Goal: Task Accomplishment & Management: Use online tool/utility

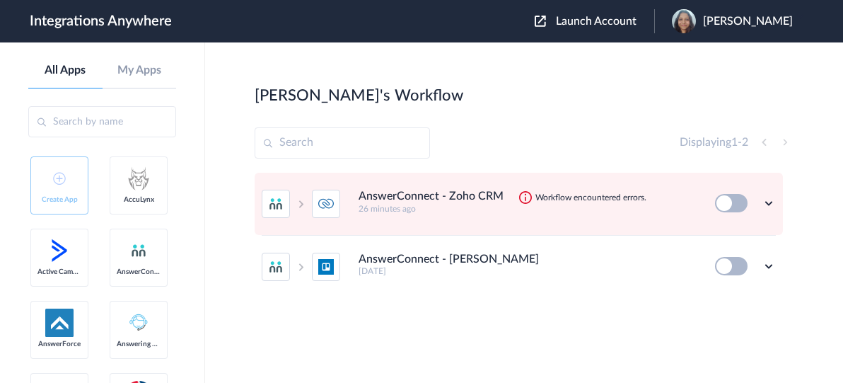
click at [636, 23] on span "Launch Account" at bounding box center [596, 21] width 81 height 11
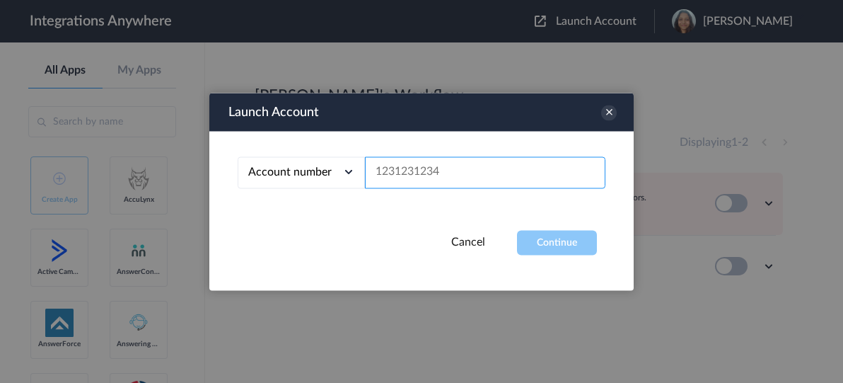
click at [522, 174] on input "text" at bounding box center [485, 172] width 240 height 32
paste input "4158748523"
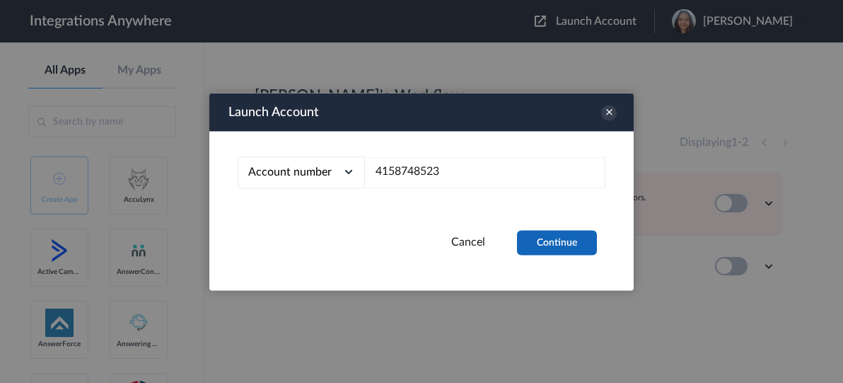
click at [544, 250] on button "Continue" at bounding box center [557, 242] width 80 height 25
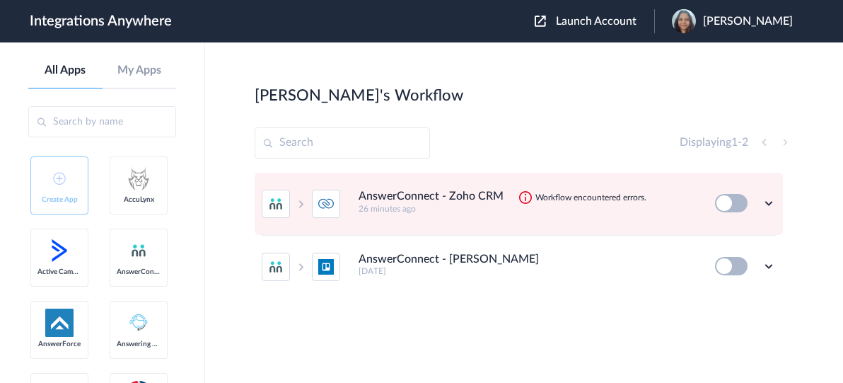
click at [723, 204] on button at bounding box center [731, 203] width 33 height 18
click at [766, 204] on icon at bounding box center [769, 203] width 14 height 14
click at [740, 257] on link "Task history" at bounding box center [728, 262] width 68 height 10
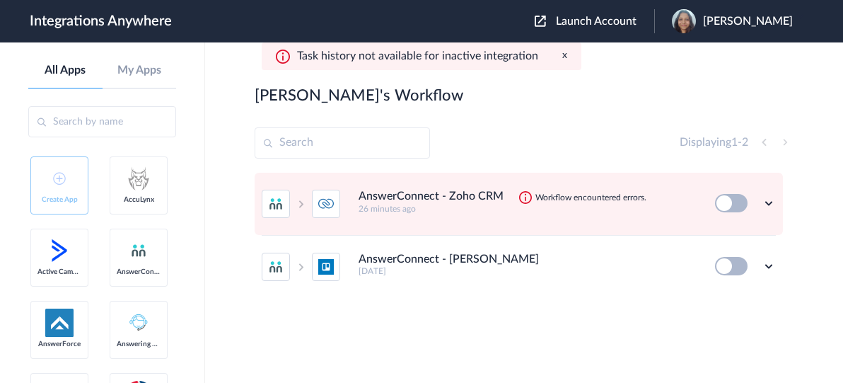
click at [724, 203] on button at bounding box center [731, 203] width 33 height 18
click at [630, 25] on span "Launch Account" at bounding box center [596, 21] width 81 height 11
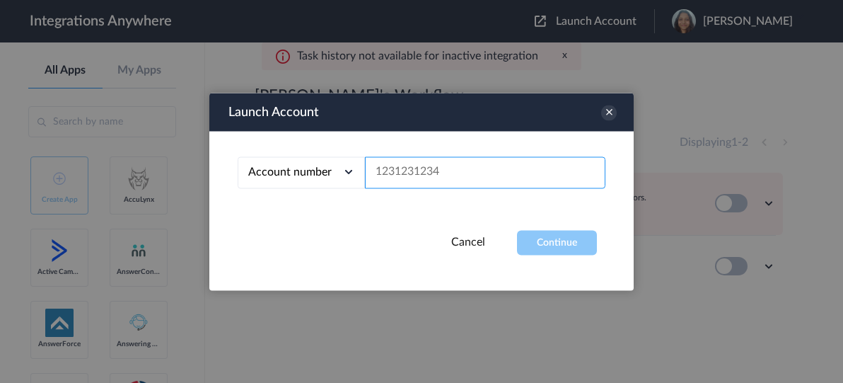
click at [471, 169] on input "text" at bounding box center [485, 172] width 240 height 32
paste input "4158748523"
type input "4158748523"
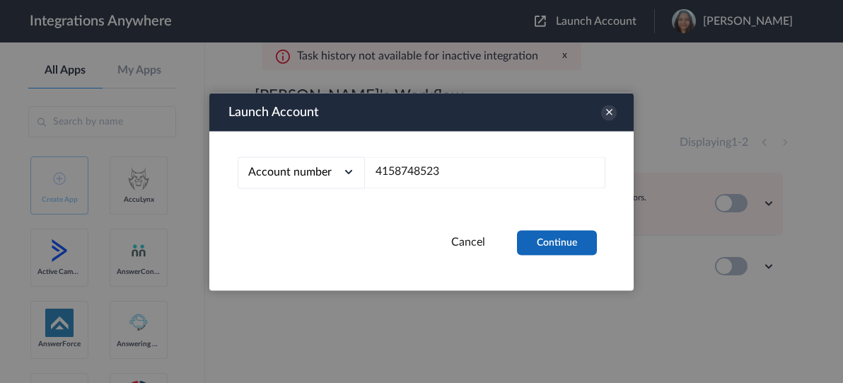
click at [556, 238] on button "Continue" at bounding box center [557, 242] width 80 height 25
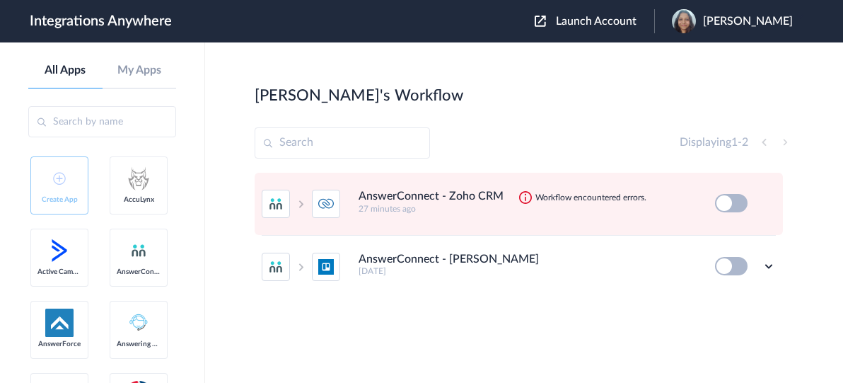
click at [766, 203] on icon at bounding box center [769, 203] width 14 height 14
click at [733, 258] on link "Task history" at bounding box center [728, 262] width 68 height 10
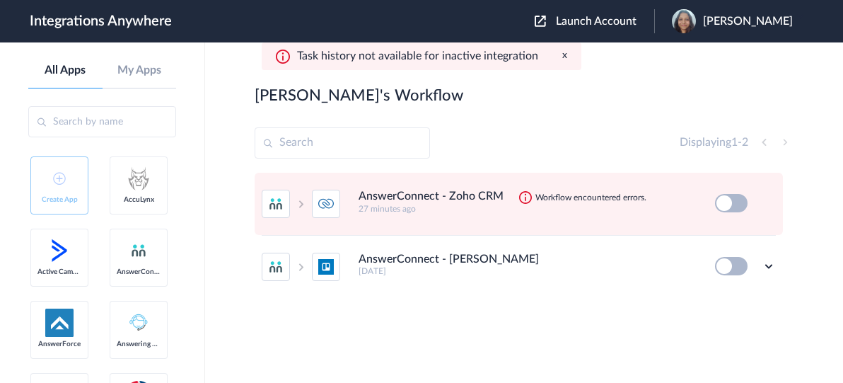
click at [768, 202] on icon at bounding box center [769, 203] width 14 height 14
click at [709, 247] on li "Edit" at bounding box center [730, 236] width 92 height 26
click at [770, 267] on icon at bounding box center [769, 266] width 14 height 14
click at [720, 328] on link "Task history" at bounding box center [728, 325] width 68 height 10
click at [766, 271] on icon at bounding box center [769, 266] width 14 height 14
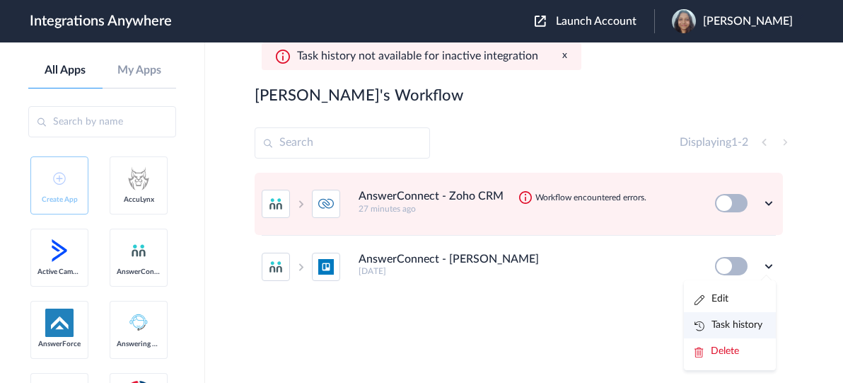
click at [727, 326] on link "Task history" at bounding box center [728, 325] width 68 height 10
click at [766, 267] on icon at bounding box center [769, 266] width 14 height 14
click at [716, 290] on li "Edit" at bounding box center [730, 299] width 92 height 26
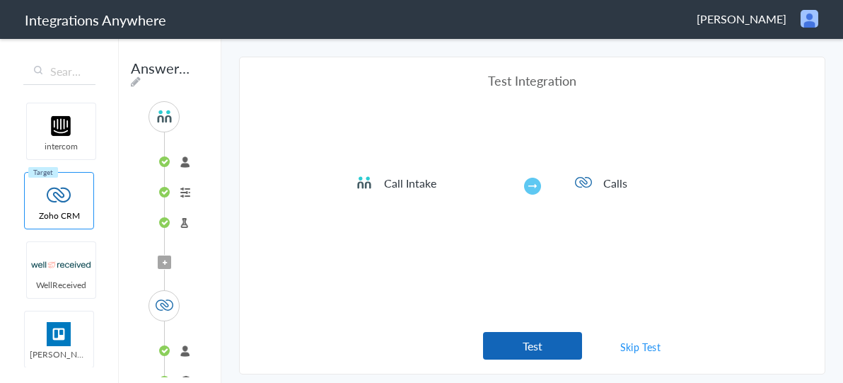
click at [525, 333] on button "Test" at bounding box center [532, 346] width 99 height 28
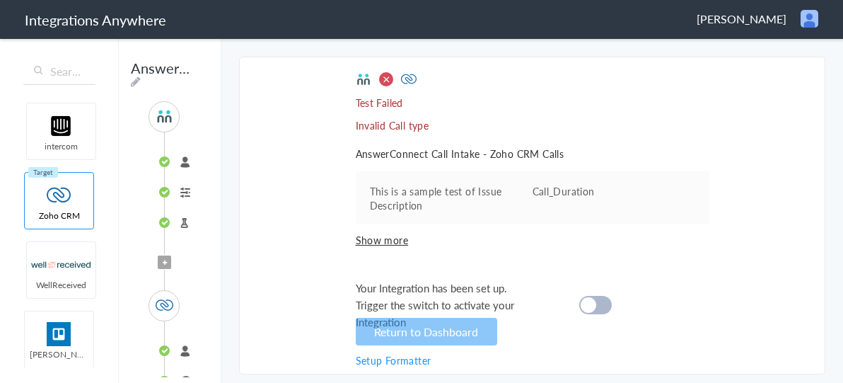
click at [389, 237] on span "Show more" at bounding box center [533, 240] width 354 height 14
click at [595, 309] on div at bounding box center [595, 305] width 33 height 18
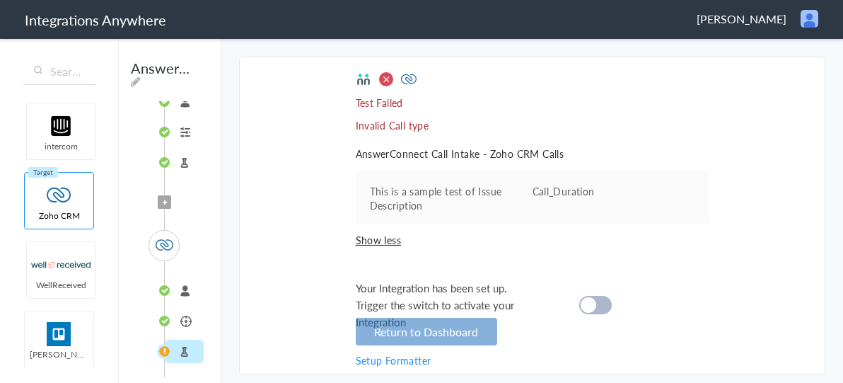
click at [404, 330] on button "Return to Dashboard" at bounding box center [426, 331] width 141 height 28
click at [439, 336] on button "Return to Dashboard" at bounding box center [426, 331] width 141 height 28
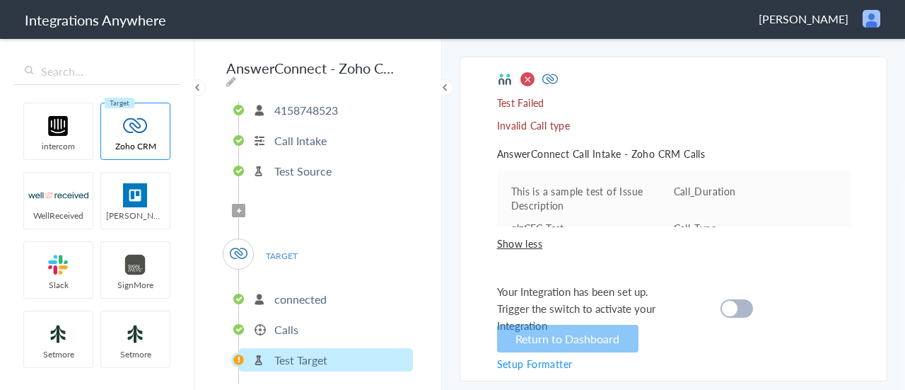
scroll to position [51, 0]
click at [525, 80] on span at bounding box center [528, 79] width 16 height 16
click at [549, 76] on img at bounding box center [550, 79] width 16 height 16
click at [523, 127] on p "Invalid Call type" at bounding box center [674, 125] width 354 height 14
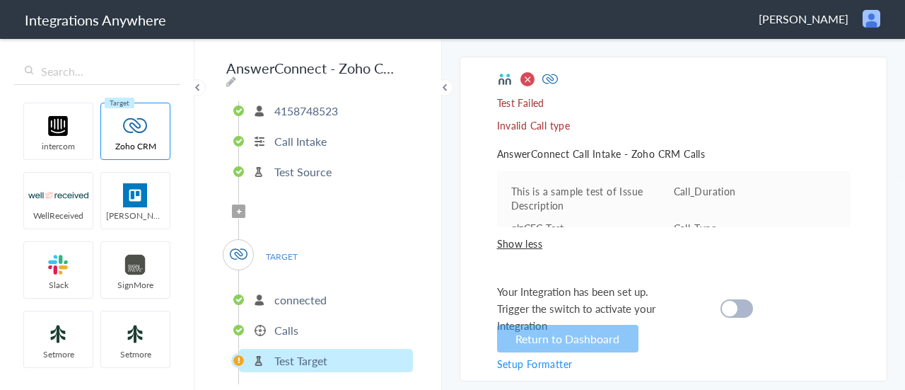
click at [279, 323] on p "Calls" at bounding box center [286, 330] width 24 height 16
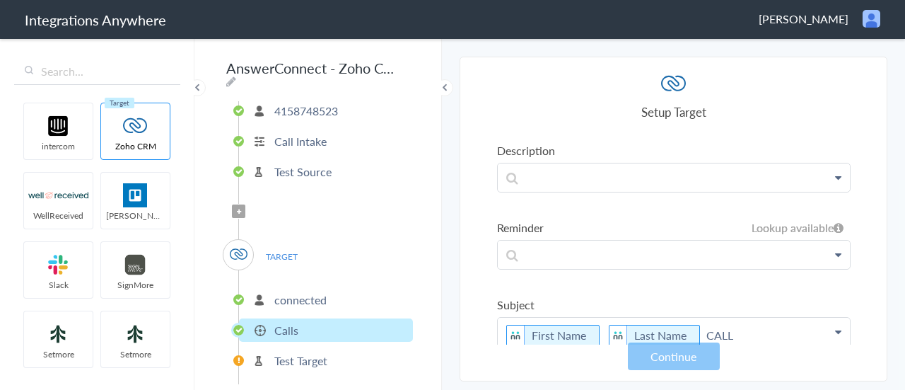
scroll to position [515, 0]
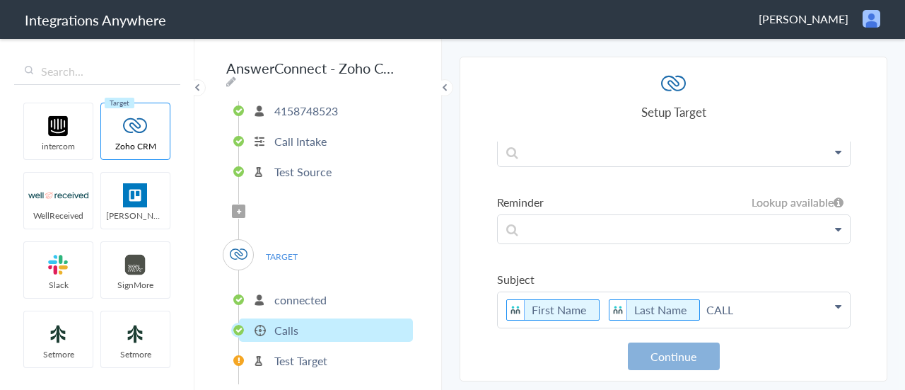
click at [673, 358] on button "Continue" at bounding box center [674, 356] width 92 height 28
click at [302, 352] on p "Test Target" at bounding box center [300, 360] width 53 height 16
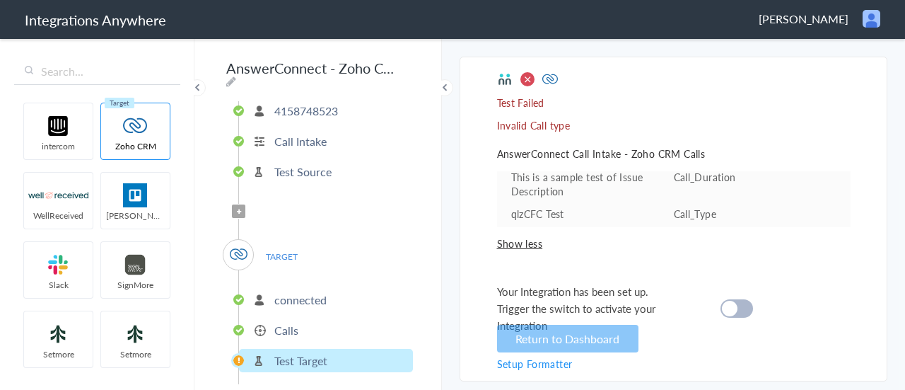
scroll to position [13, 0]
click at [732, 310] on cite at bounding box center [730, 309] width 16 height 16
click at [543, 360] on link "Setup Formatter" at bounding box center [535, 363] width 76 height 14
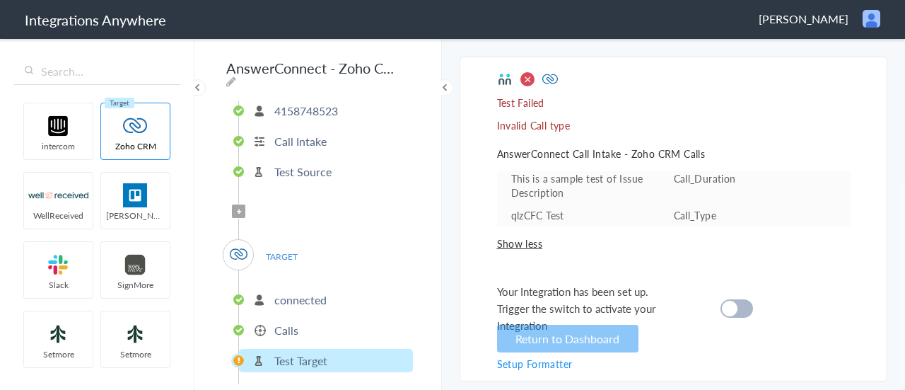
click at [543, 360] on link "Setup Formatter" at bounding box center [535, 363] width 76 height 14
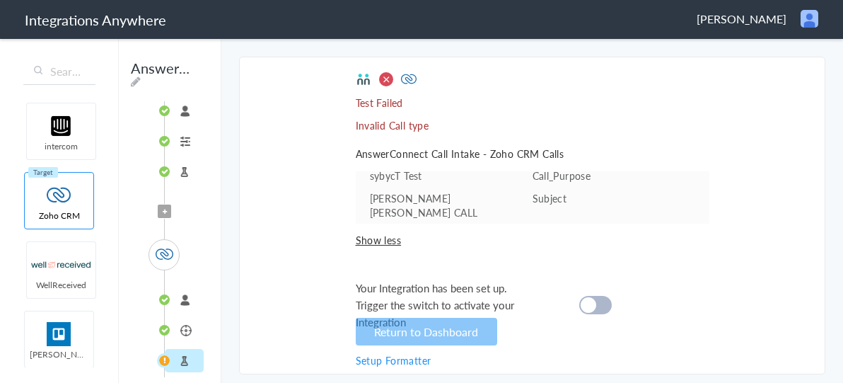
scroll to position [0, 0]
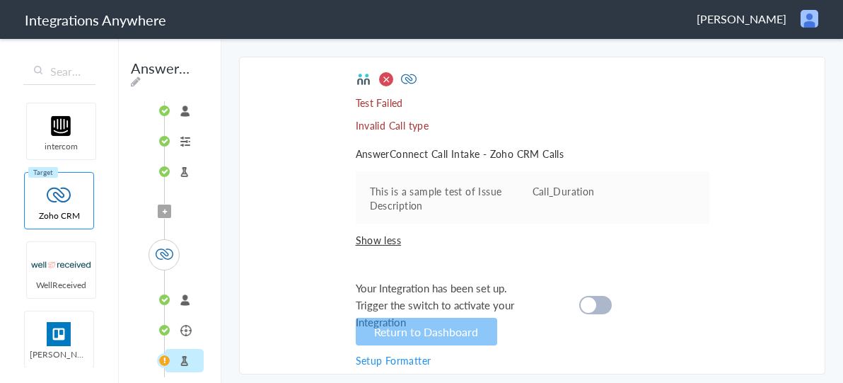
click at [187, 107] on li "4158748523" at bounding box center [184, 110] width 39 height 23
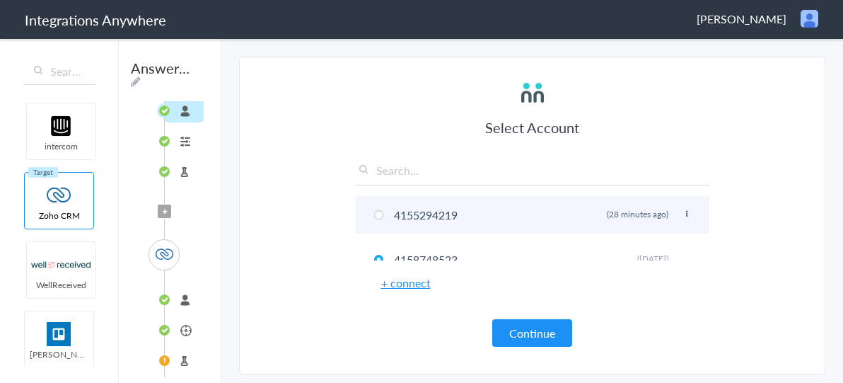
scroll to position [23, 0]
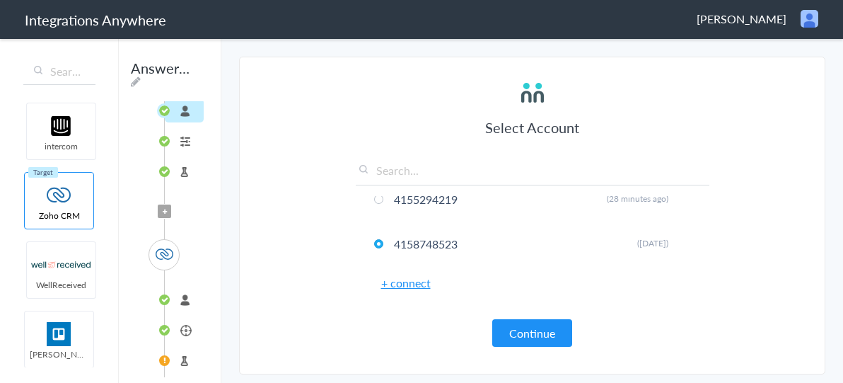
click at [187, 141] on li "Call Intake" at bounding box center [184, 140] width 39 height 23
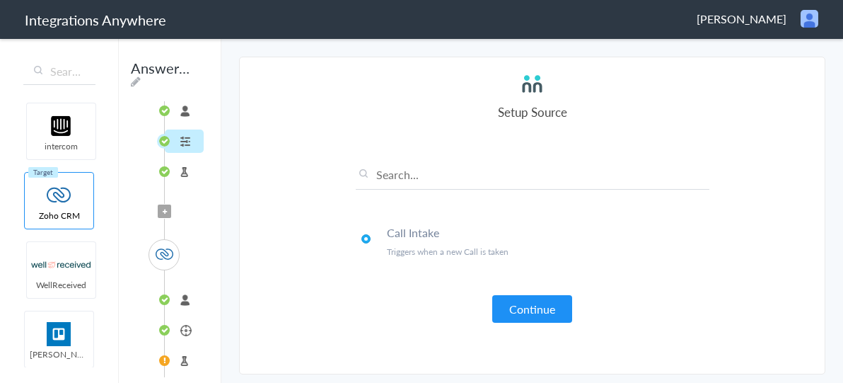
click at [187, 170] on li "Test Source" at bounding box center [184, 171] width 39 height 23
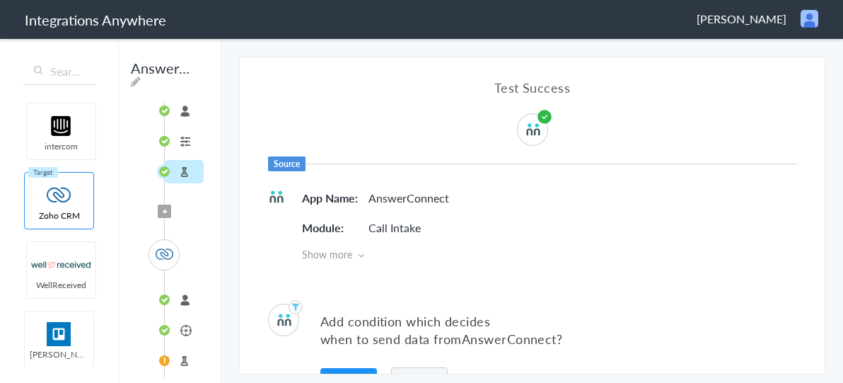
scroll to position [41, 0]
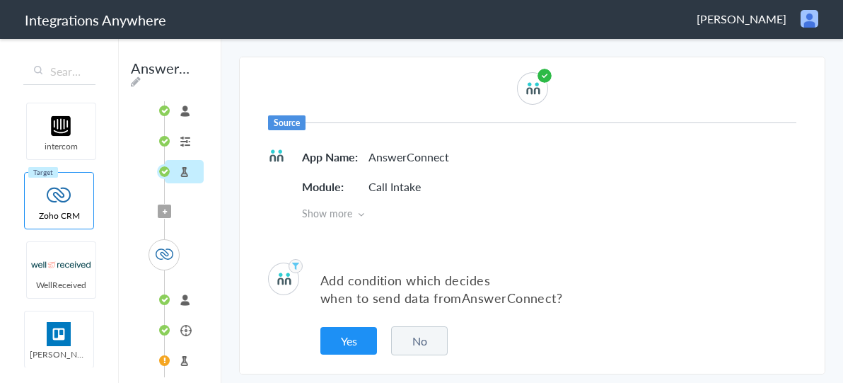
drag, startPoint x: 332, startPoint y: 219, endPoint x: 343, endPoint y: 210, distance: 14.0
click at [343, 210] on div "Test Success Source App Name AnswerConnect Module Call Intake Show more" at bounding box center [532, 128] width 585 height 225
click at [343, 210] on span "Show more" at bounding box center [549, 213] width 494 height 14
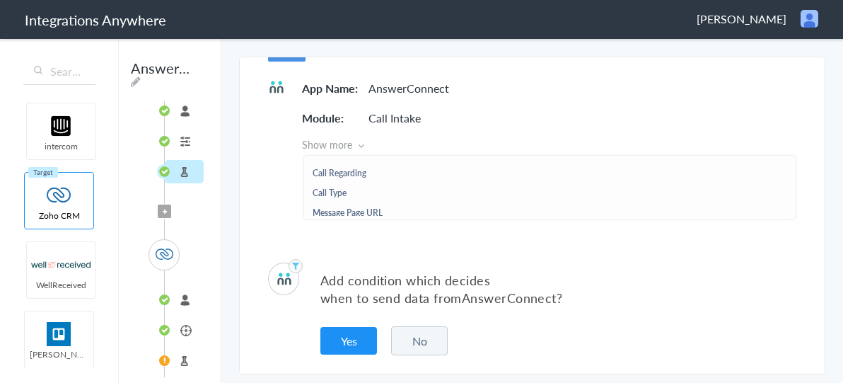
scroll to position [214, 0]
click at [186, 301] on li "connected" at bounding box center [184, 299] width 39 height 23
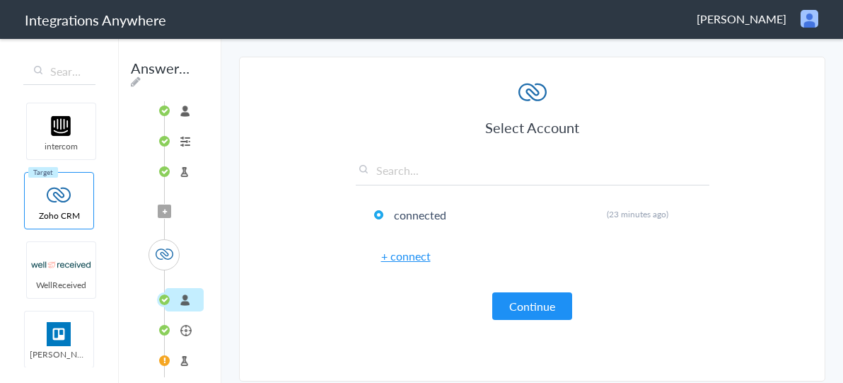
scroll to position [69, 0]
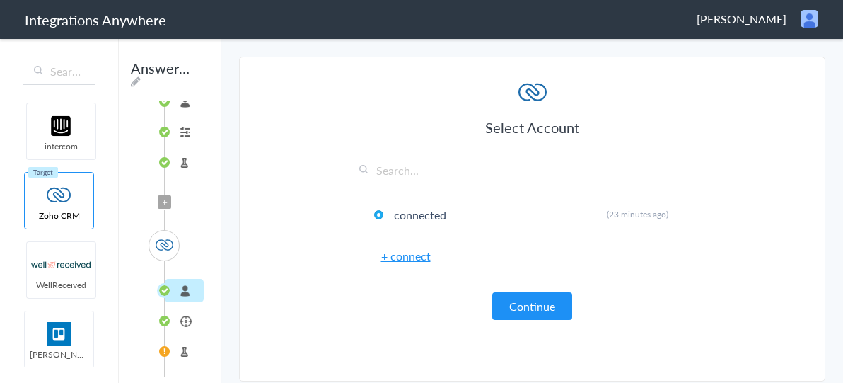
click at [185, 310] on li "Calls" at bounding box center [184, 320] width 39 height 23
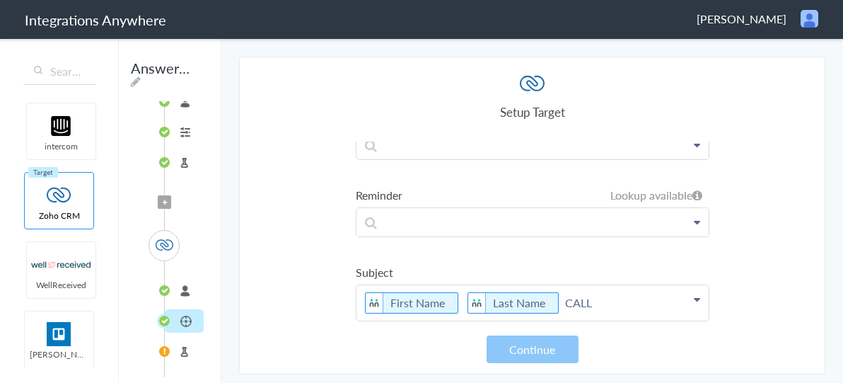
scroll to position [0, 0]
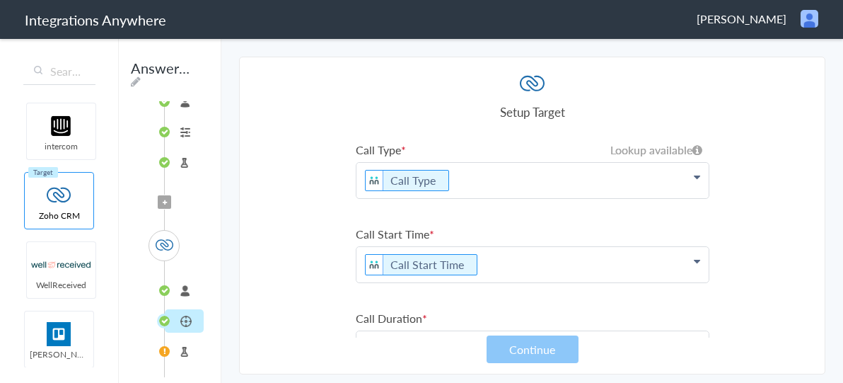
click at [165, 236] on img at bounding box center [165, 245] width 18 height 18
click at [185, 152] on li "Test Source" at bounding box center [184, 162] width 39 height 23
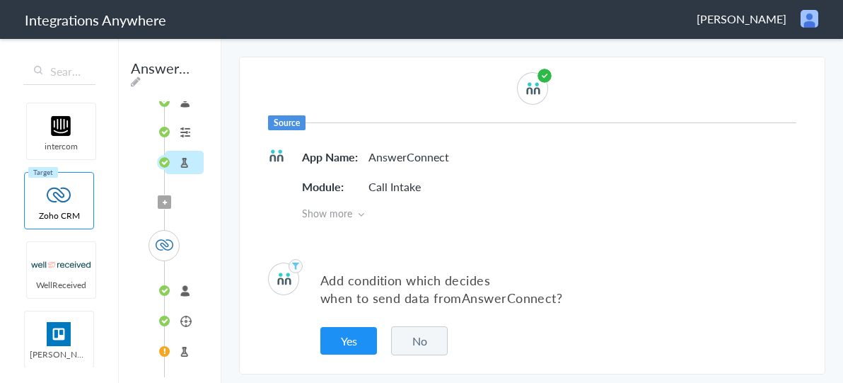
click at [324, 211] on span "Show more" at bounding box center [549, 213] width 494 height 14
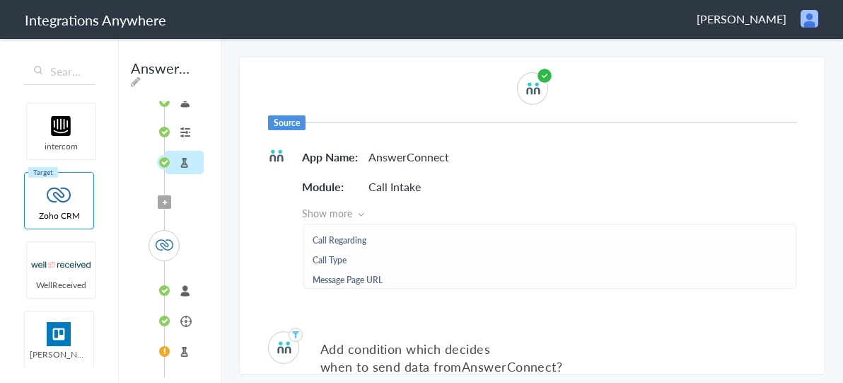
scroll to position [110, 0]
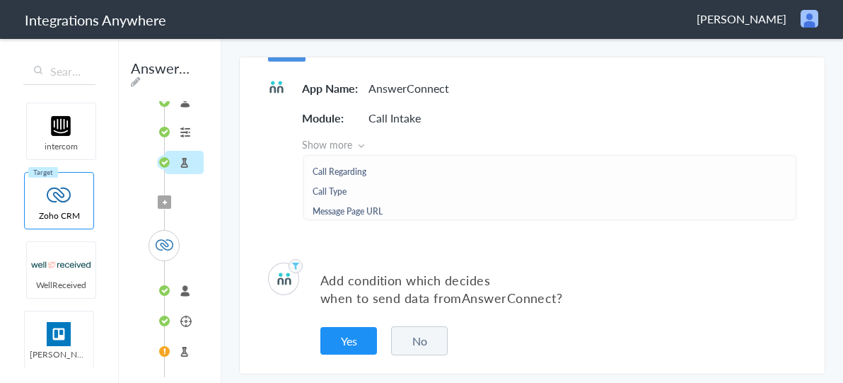
click at [161, 238] on img at bounding box center [165, 245] width 18 height 18
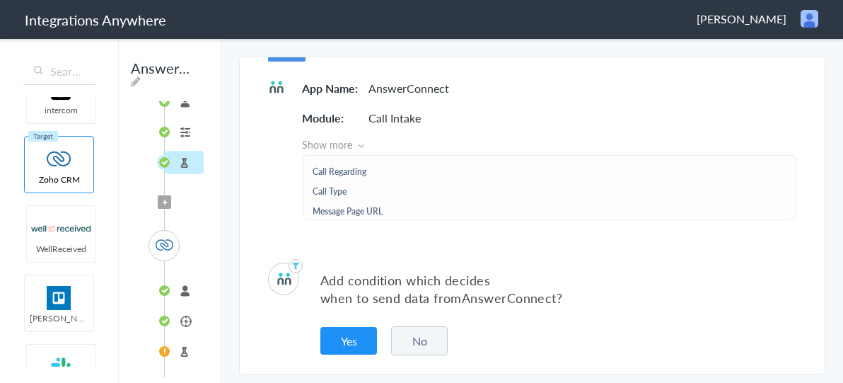
scroll to position [41, 9]
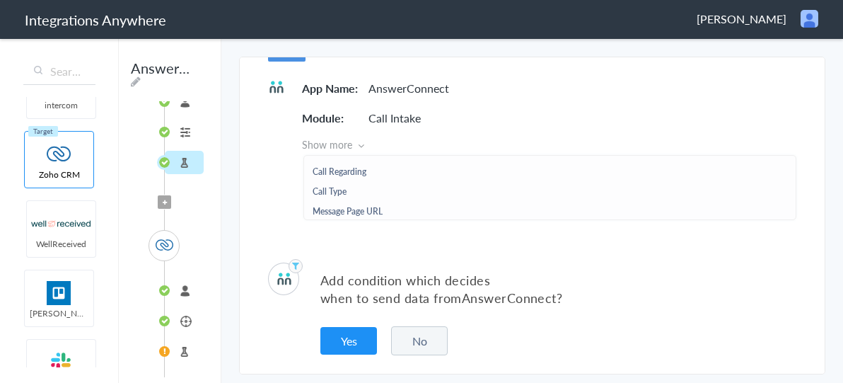
click at [131, 83] on icon at bounding box center [136, 81] width 10 height 11
type input "AnswerConnect - Zoho CRM"
click at [270, 211] on div "App Name AnswerConnect Module Call Intake Show more First Name Last Name Email …" at bounding box center [532, 148] width 528 height 141
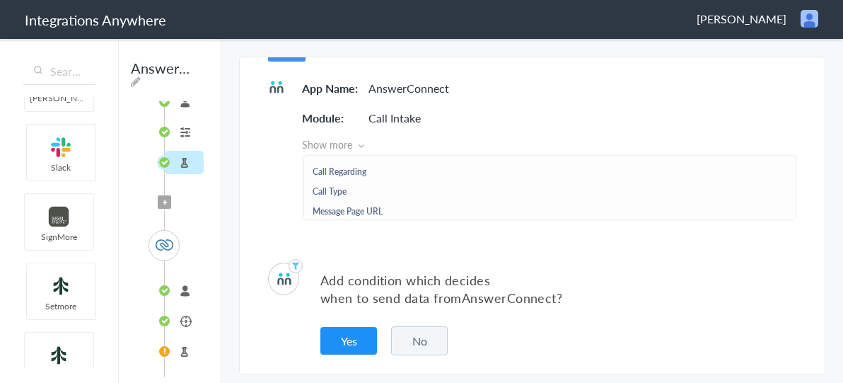
scroll to position [257, 9]
click at [62, 75] on input "text" at bounding box center [59, 71] width 72 height 27
type input "x"
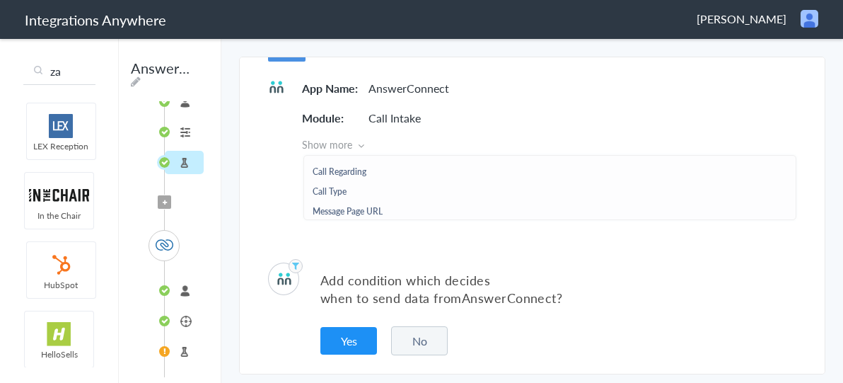
scroll to position [0, 0]
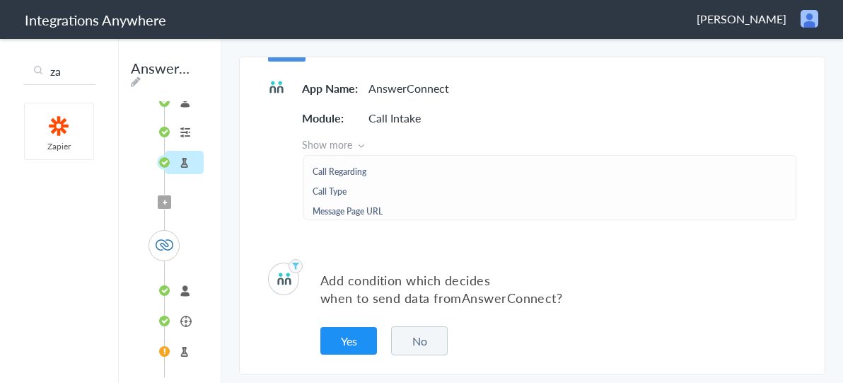
click at [60, 142] on span "Zapier" at bounding box center [59, 146] width 69 height 12
click at [57, 123] on img at bounding box center [59, 126] width 60 height 24
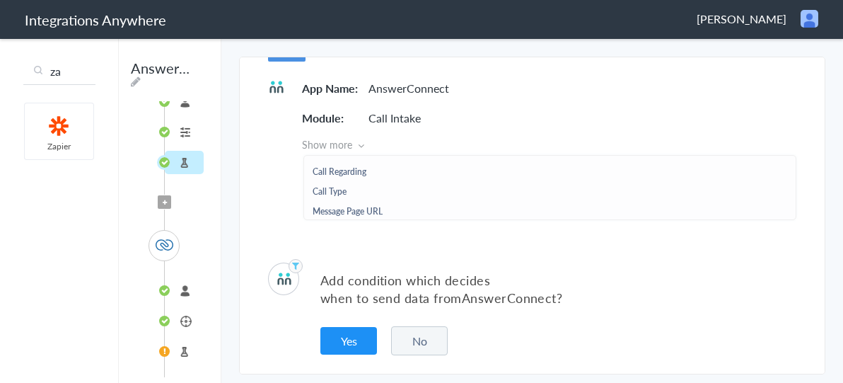
drag, startPoint x: 57, startPoint y: 123, endPoint x: 64, endPoint y: 76, distance: 47.9
click at [64, 76] on div "za intercom Zoho CRM WellReceived Trello Slack SignMore Setmore Setmore Service…" at bounding box center [59, 210] width 119 height 346
click at [64, 76] on input "za" at bounding box center [59, 71] width 72 height 27
type input "z"
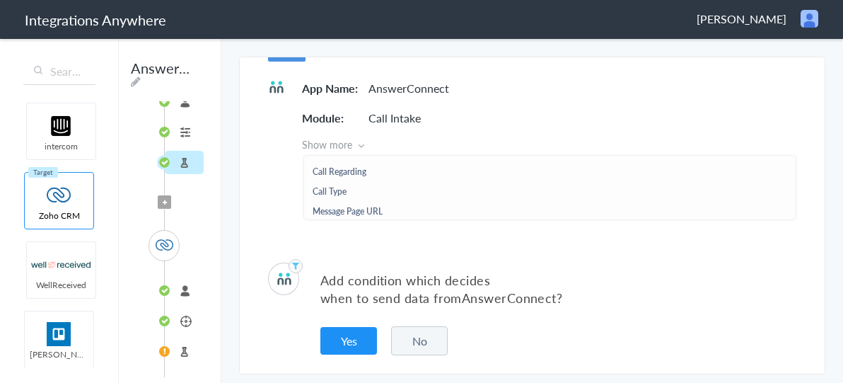
click at [187, 284] on li "connected" at bounding box center [184, 290] width 39 height 23
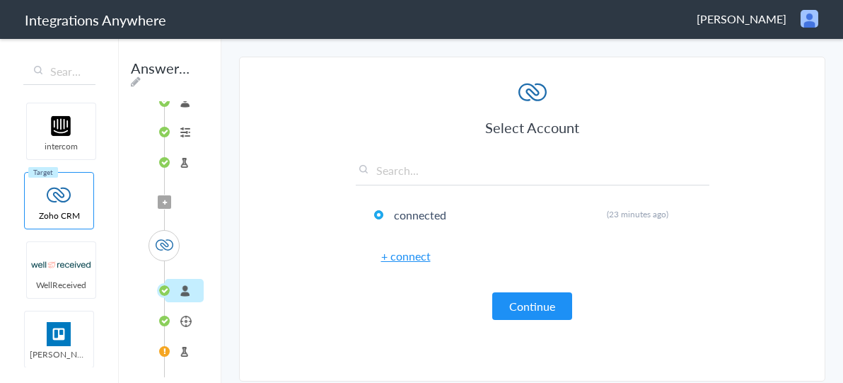
click at [402, 253] on link "+ connect" at bounding box center [405, 255] width 49 height 16
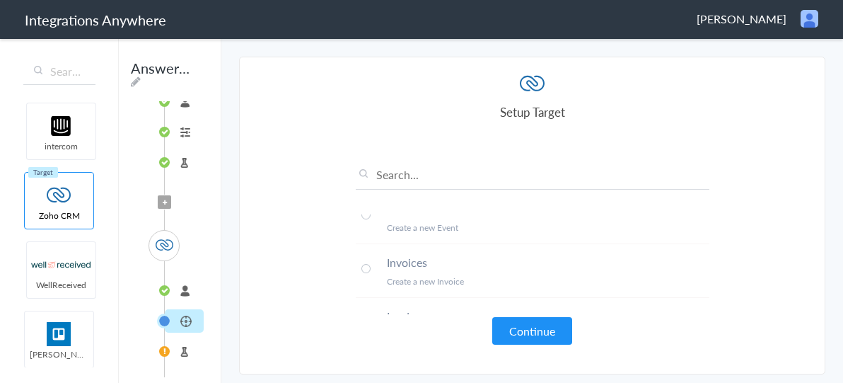
scroll to position [513, 0]
click at [182, 339] on li "Test Target" at bounding box center [184, 350] width 39 height 23
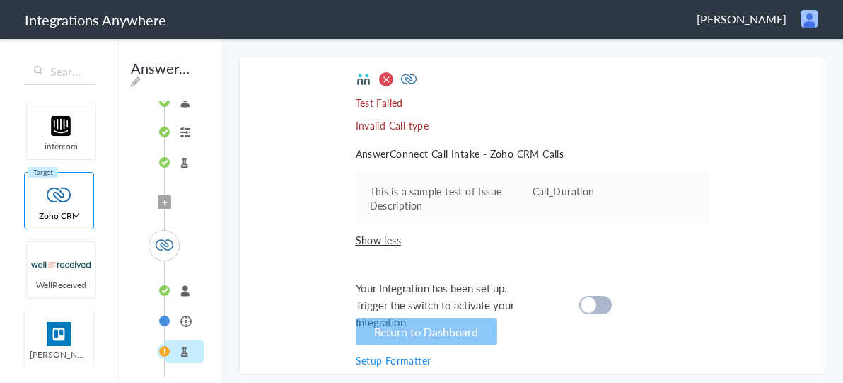
click at [184, 309] on li "Calls" at bounding box center [184, 320] width 39 height 23
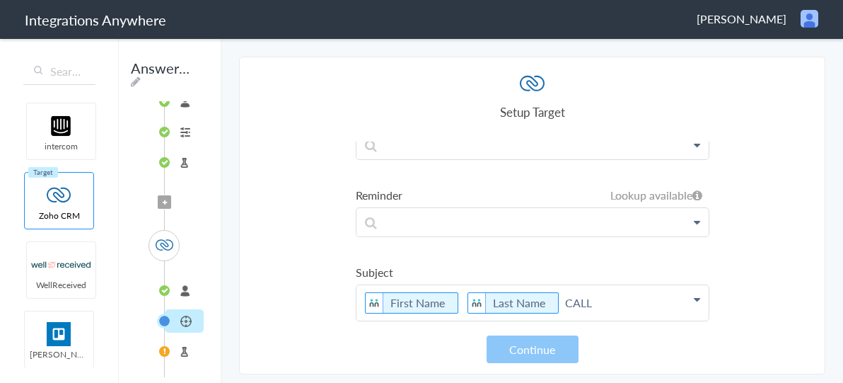
scroll to position [0, 0]
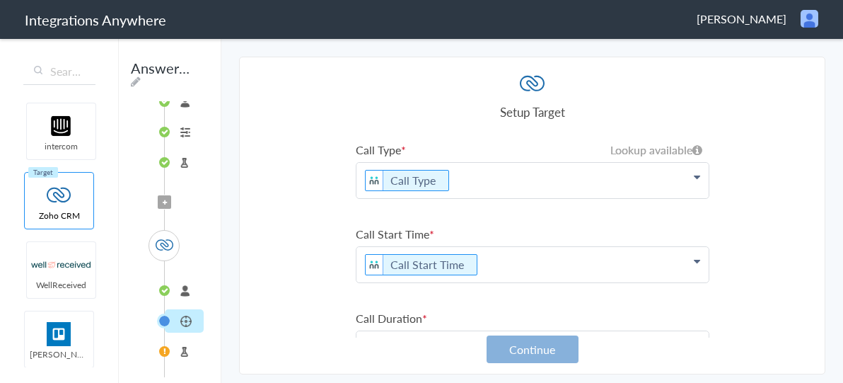
click at [556, 357] on button "Continue" at bounding box center [532, 349] width 92 height 28
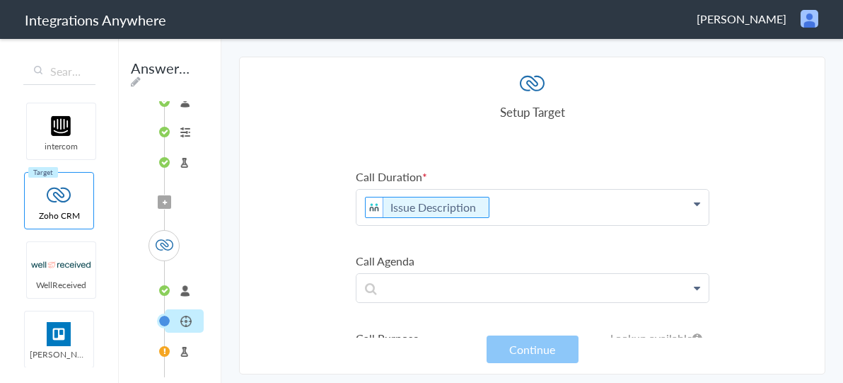
scroll to position [145, 0]
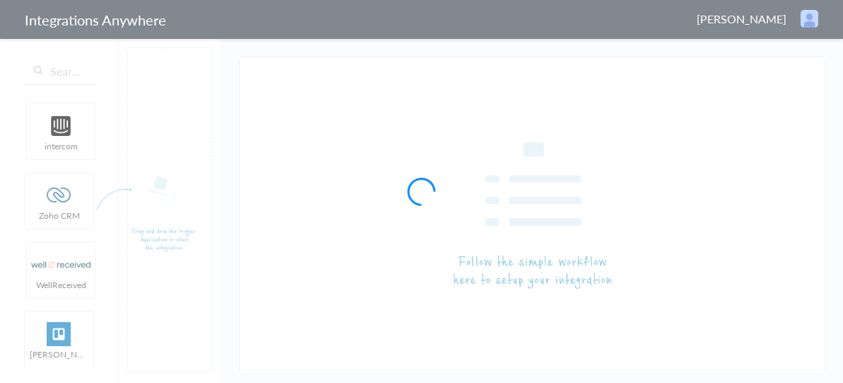
type input "AnswerConnect - Trello"
type input "AnswerConnect - Zoho CRM"
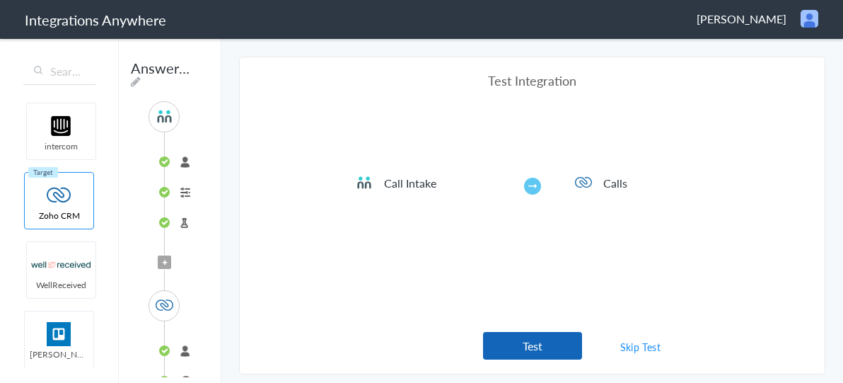
click at [544, 334] on button "Test" at bounding box center [532, 346] width 99 height 28
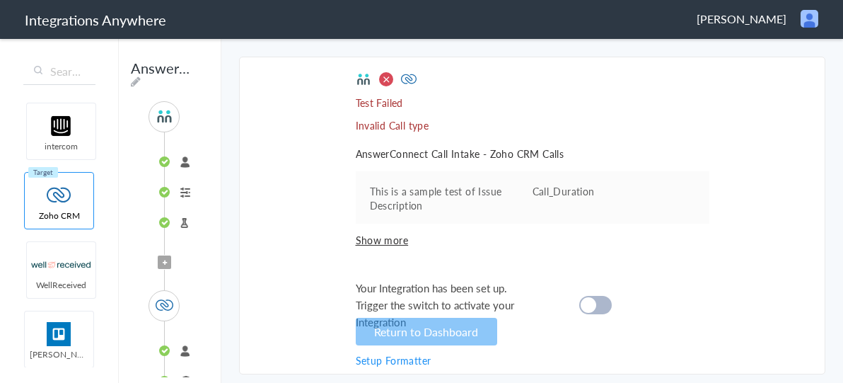
scroll to position [53, 0]
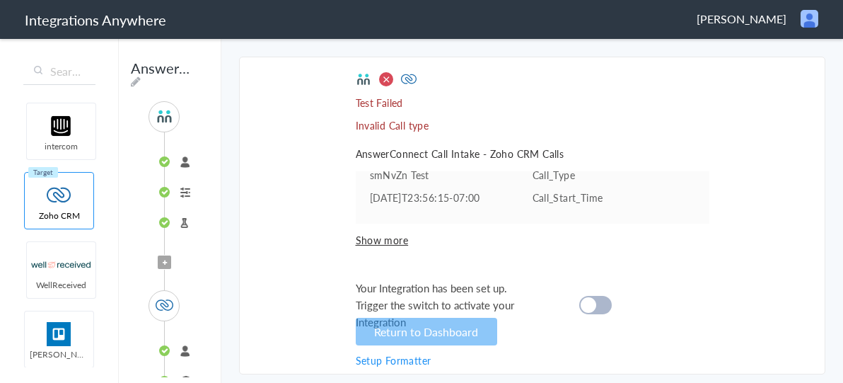
click at [386, 240] on span "Show more" at bounding box center [533, 240] width 354 height 14
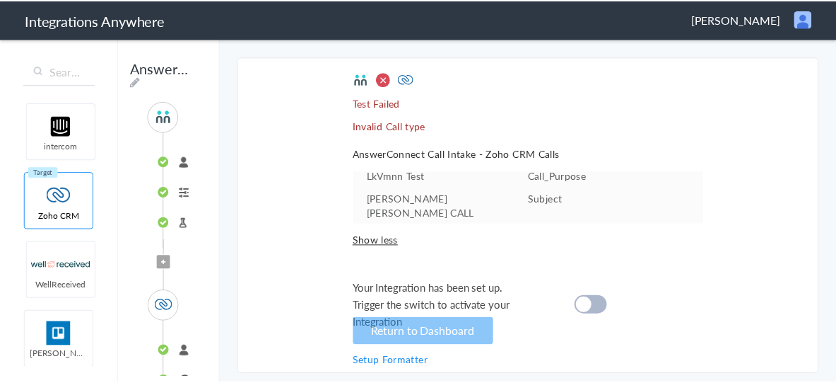
scroll to position [0, 0]
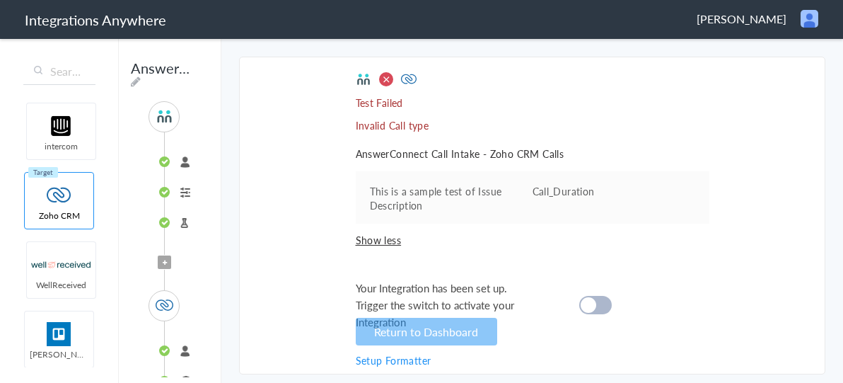
click at [384, 360] on link "Setup Formatter" at bounding box center [394, 360] width 76 height 14
